Goal: Entertainment & Leisure: Consume media (video, audio)

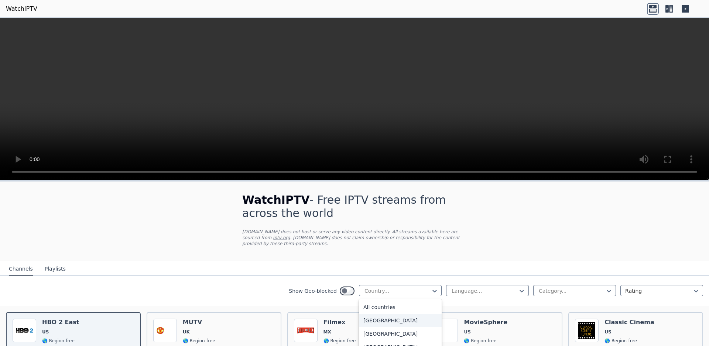
scroll to position [67, 0]
click at [397, 300] on div "All countries" at bounding box center [400, 306] width 83 height 13
click at [455, 287] on div "Language..." at bounding box center [484, 290] width 67 height 7
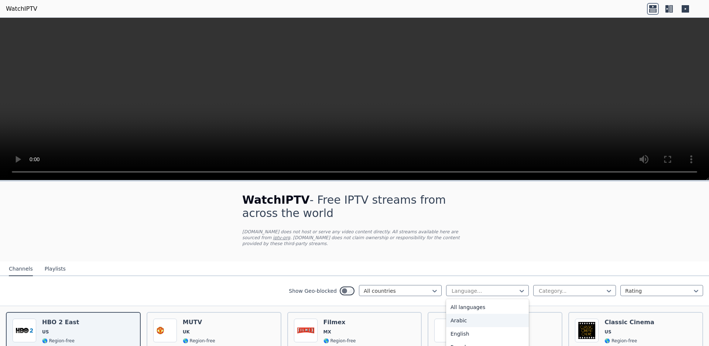
click at [455, 314] on div "Arabic" at bounding box center [487, 320] width 83 height 13
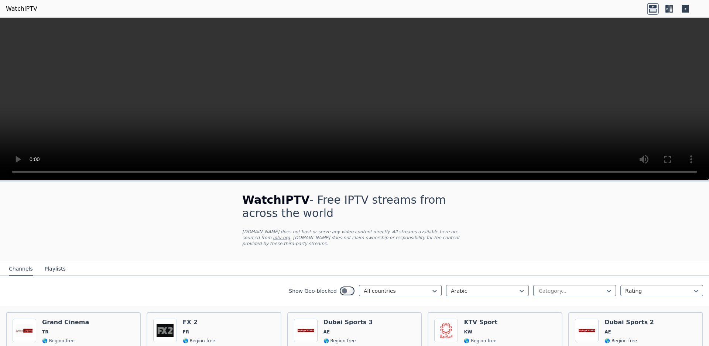
scroll to position [541, 0]
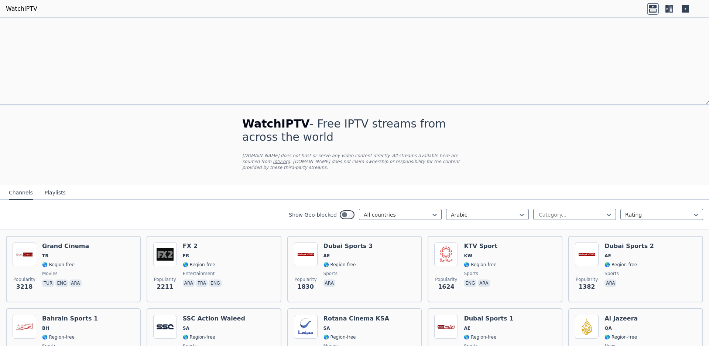
scroll to position [2795, 0]
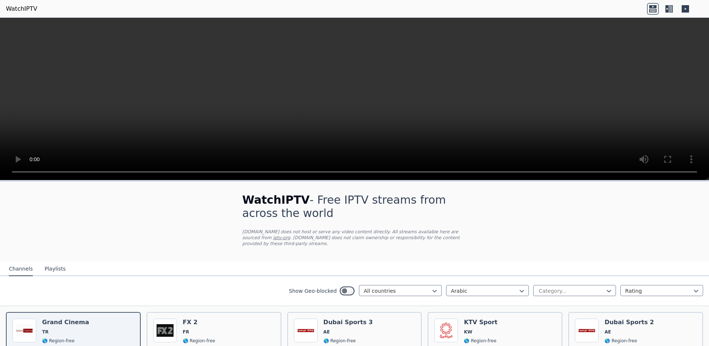
scroll to position [1829, 0]
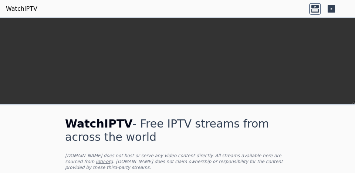
scroll to position [5332, 0]
